Goal: Task Accomplishment & Management: Use online tool/utility

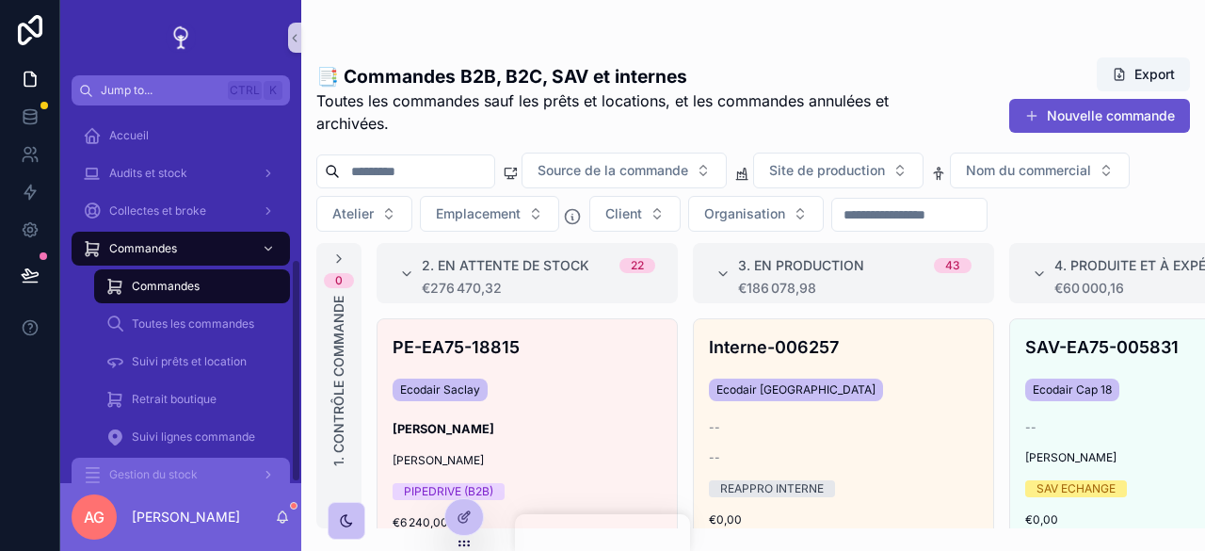
scroll to position [258, 0]
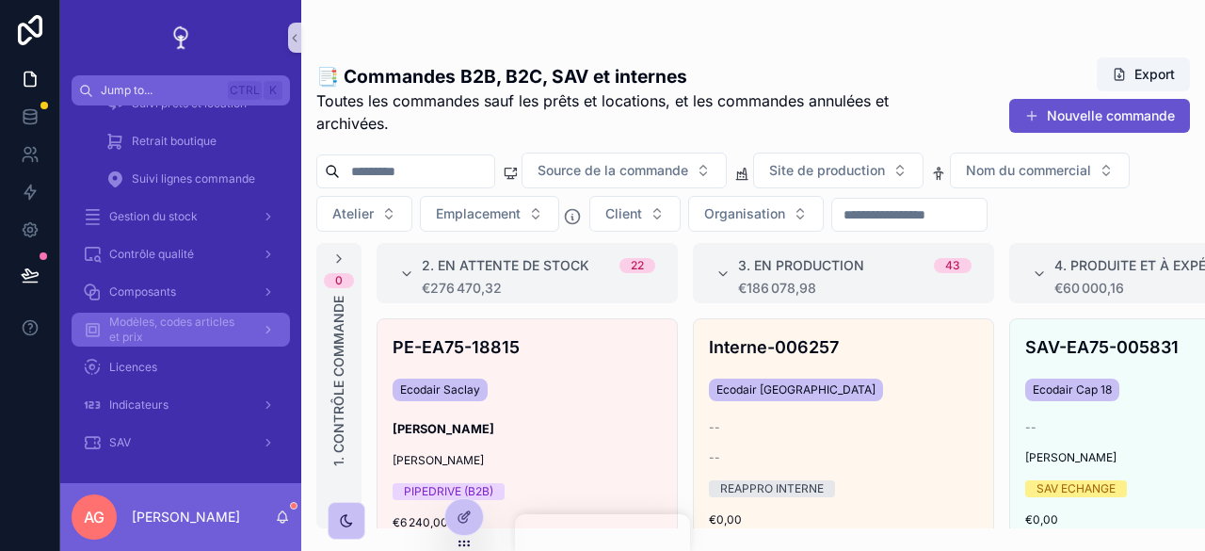
click at [183, 328] on span "Modèles, codes articles et prix" at bounding box center [177, 330] width 137 height 30
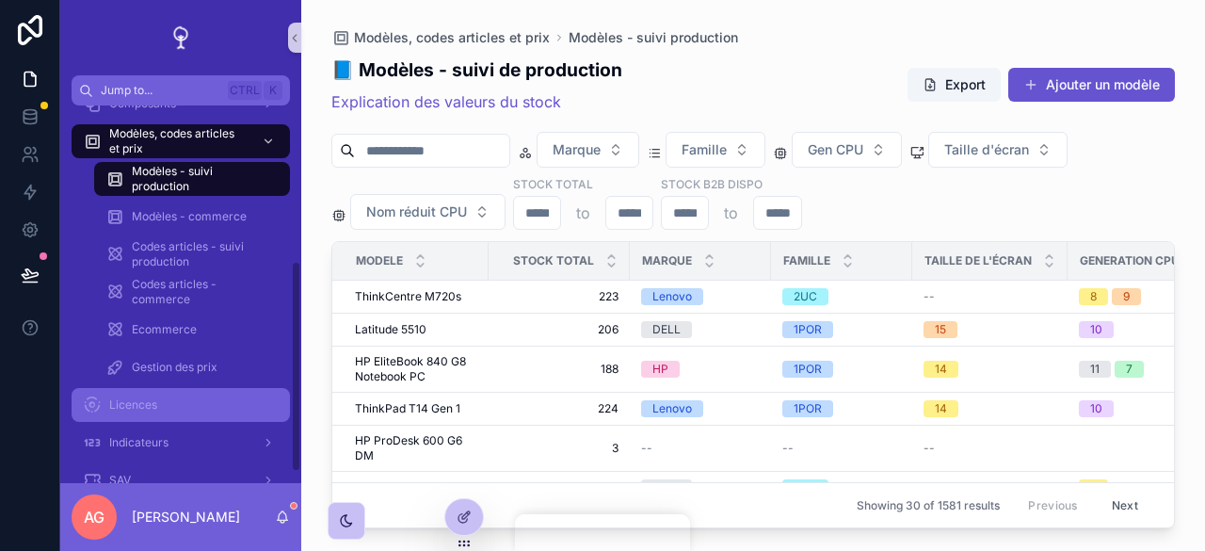
scroll to position [296, 0]
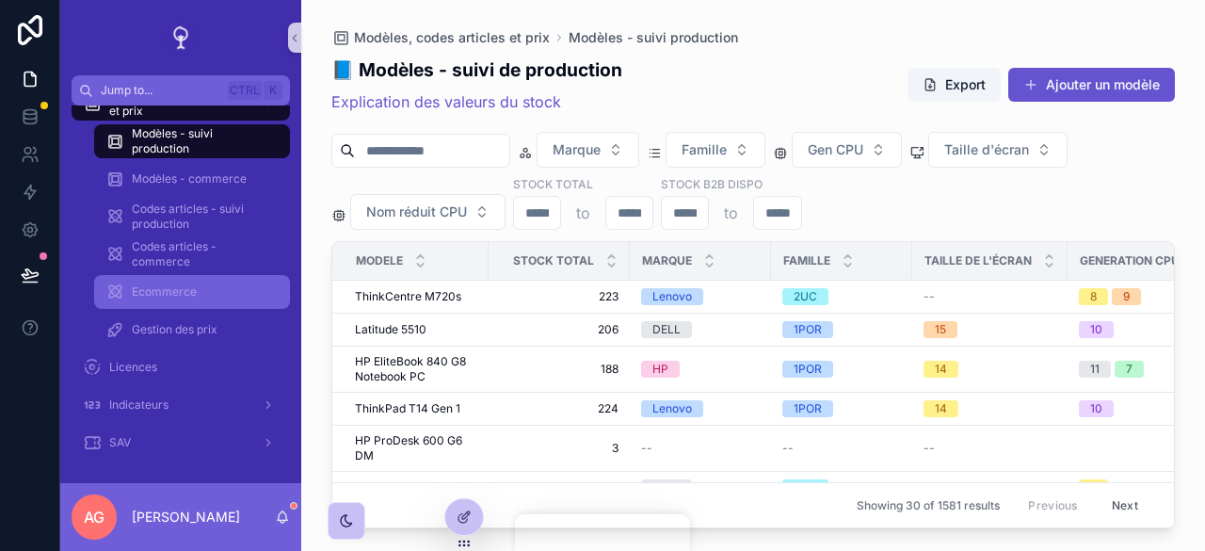
click at [191, 294] on span "Ecommerce" at bounding box center [164, 291] width 65 height 15
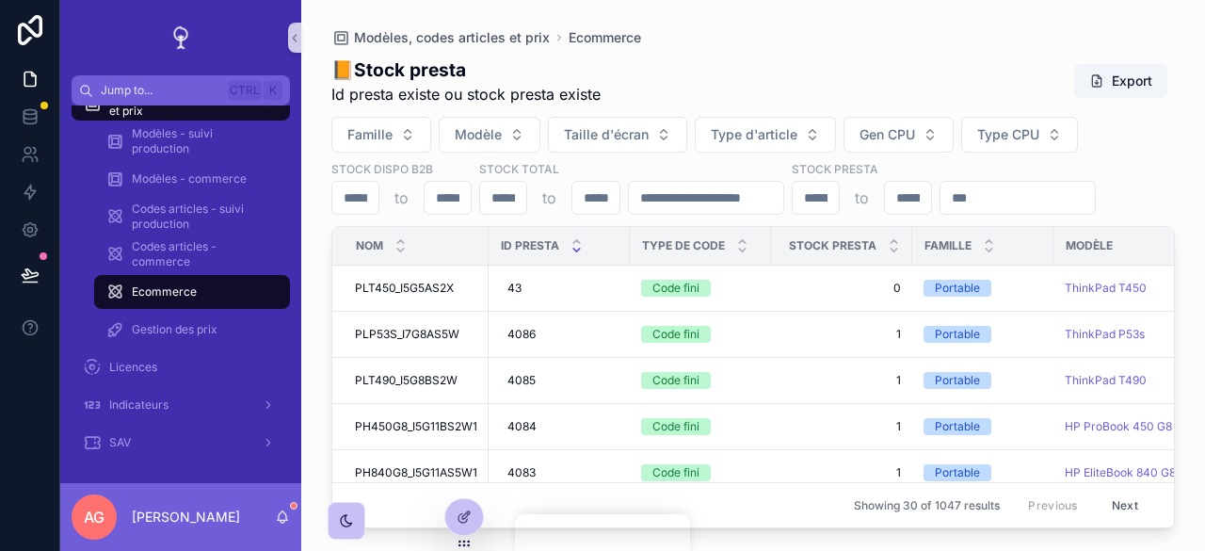
click at [941, 211] on input "scrollable content" at bounding box center [1018, 198] width 154 height 26
click at [576, 256] on icon "scrollable content" at bounding box center [577, 250] width 12 height 12
click at [580, 248] on icon "scrollable content" at bounding box center [577, 241] width 12 height 12
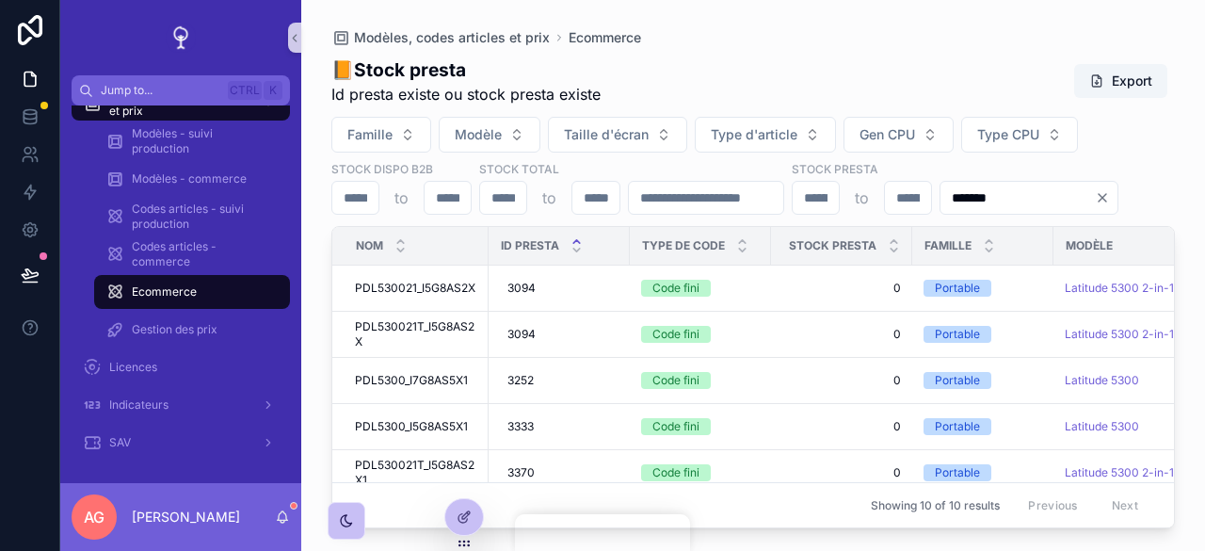
click at [941, 211] on input "*******" at bounding box center [1018, 198] width 154 height 26
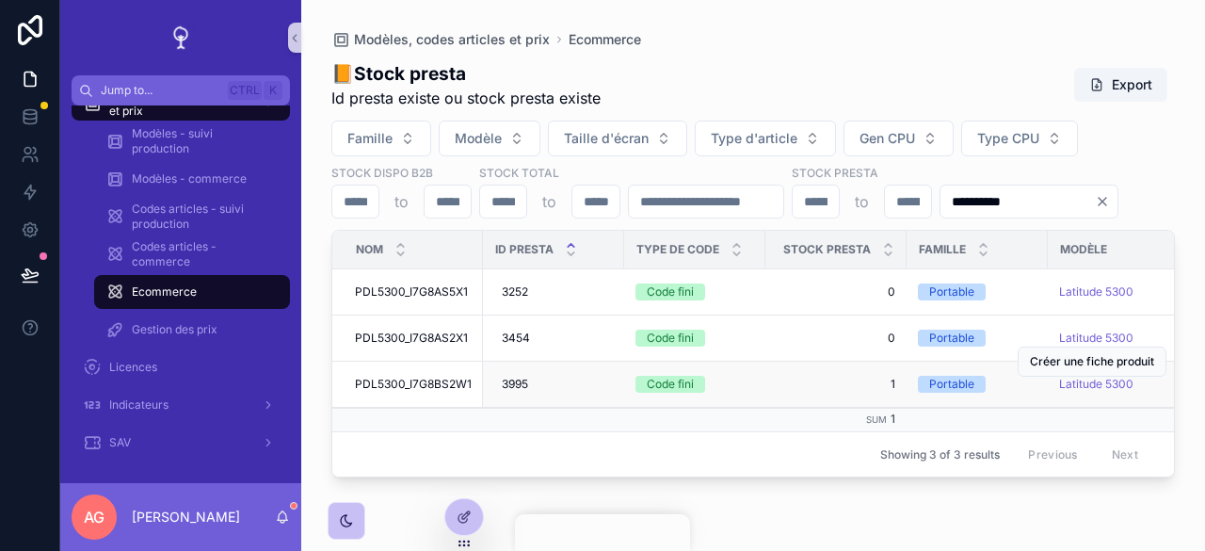
scroll to position [1, 0]
type input "**********"
click at [1095, 209] on icon "Clear" at bounding box center [1102, 201] width 15 height 15
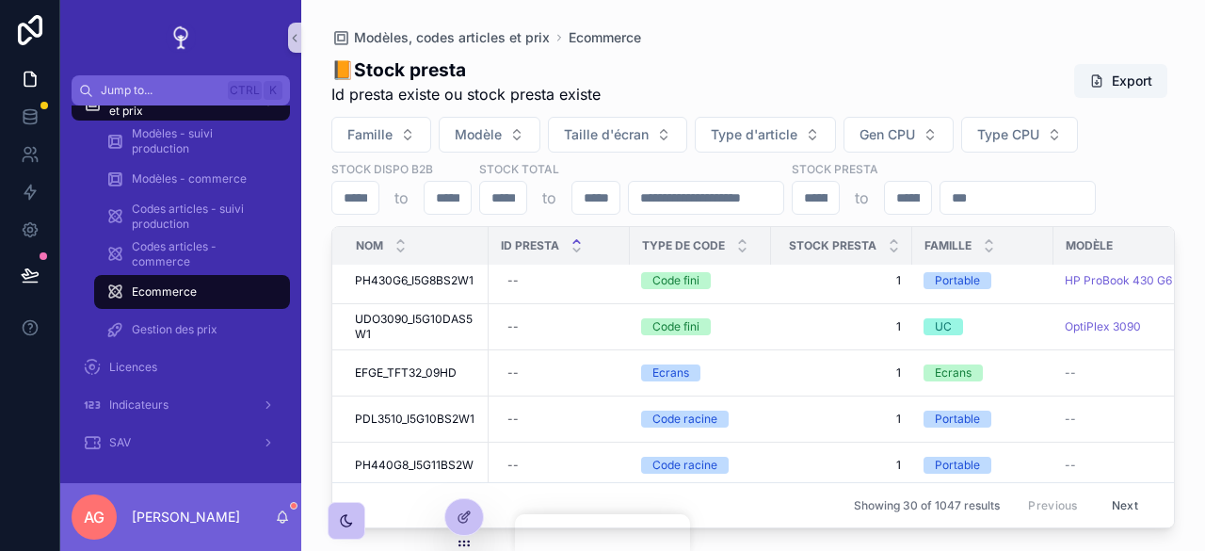
scroll to position [471, 0]
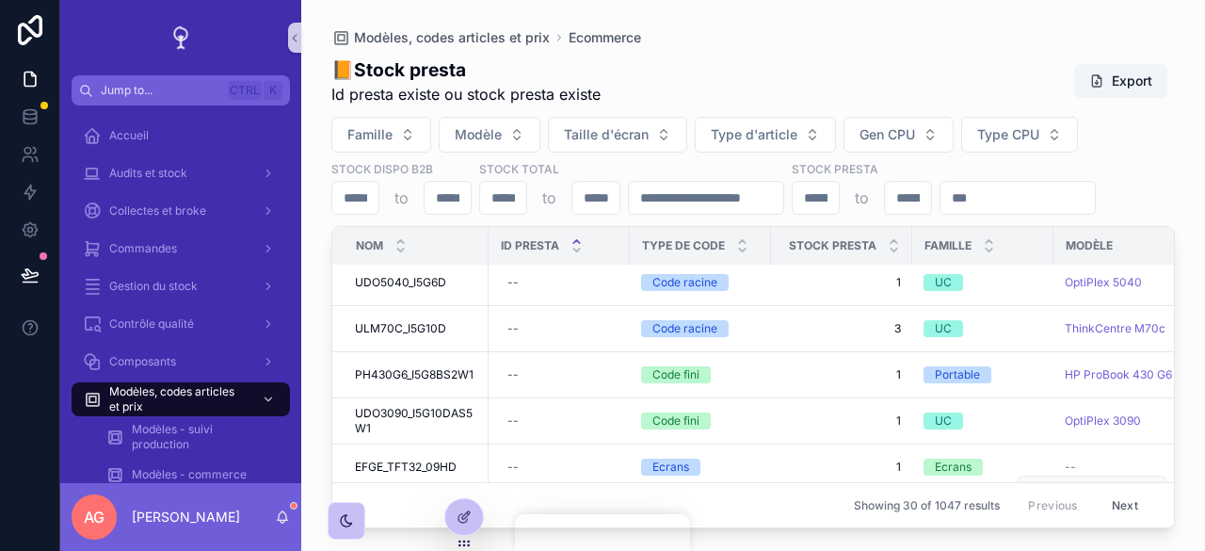
scroll to position [471, 0]
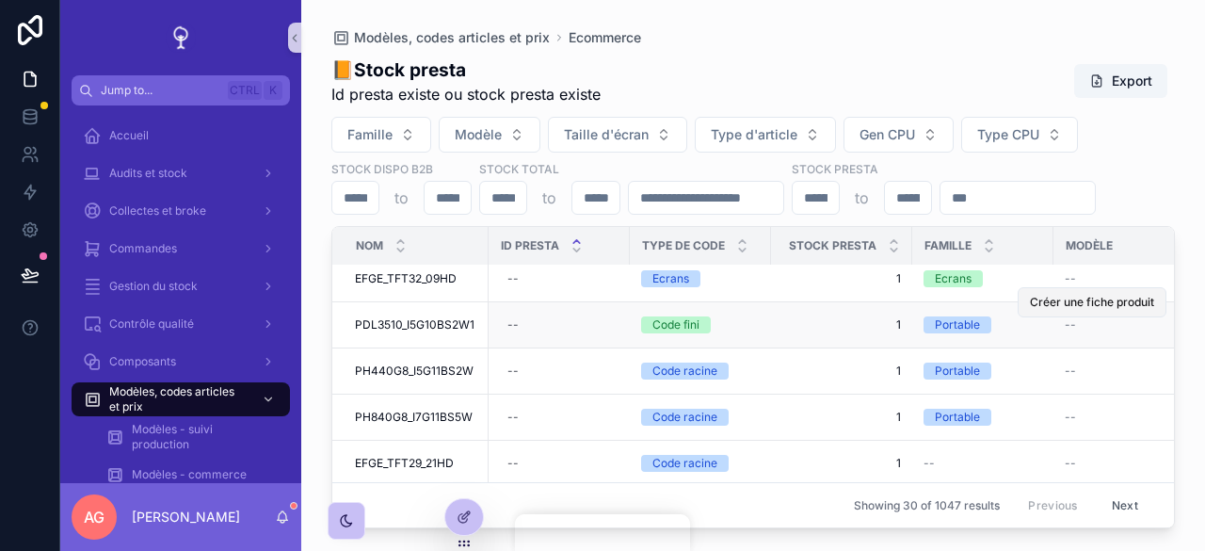
click at [1079, 310] on span "Créer une fiche produit" at bounding box center [1092, 302] width 124 height 15
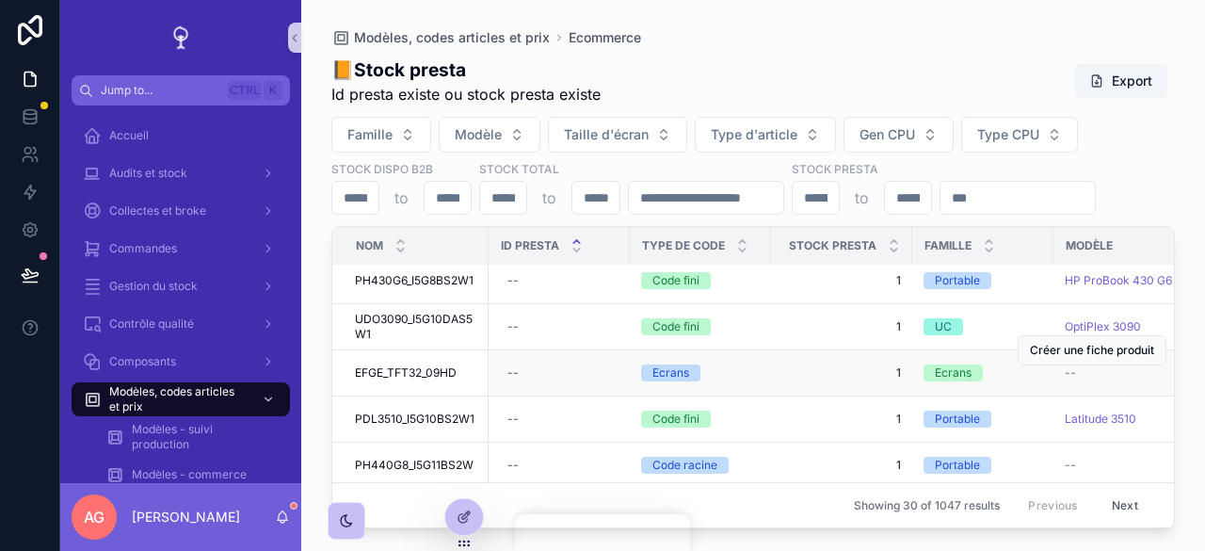
scroll to position [471, 0]
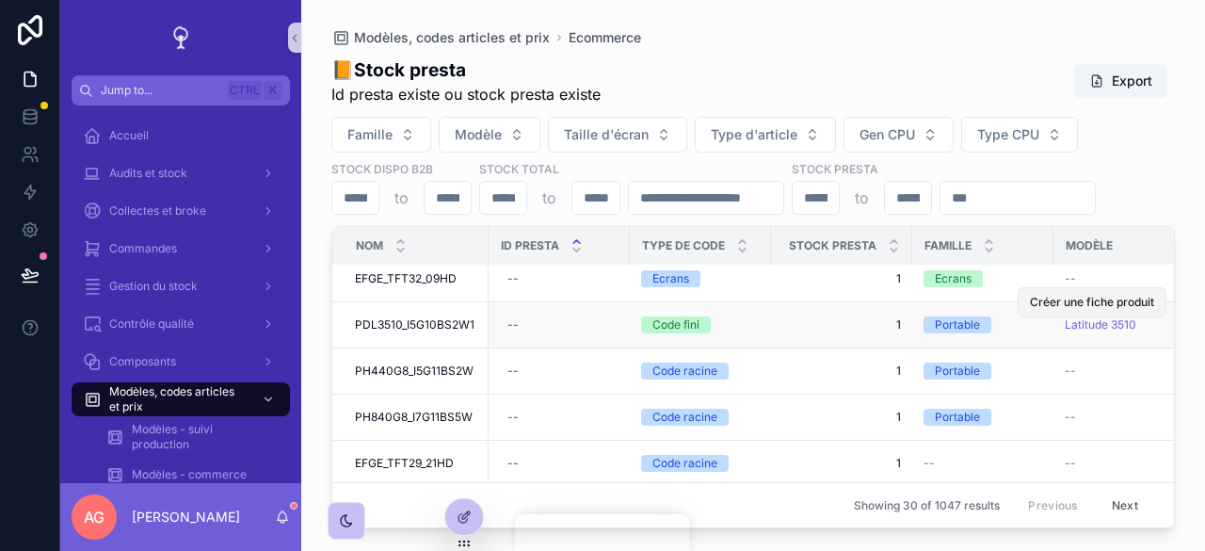
click at [1074, 317] on button "Créer une fiche produit" at bounding box center [1092, 302] width 149 height 30
